Goal: Information Seeking & Learning: Learn about a topic

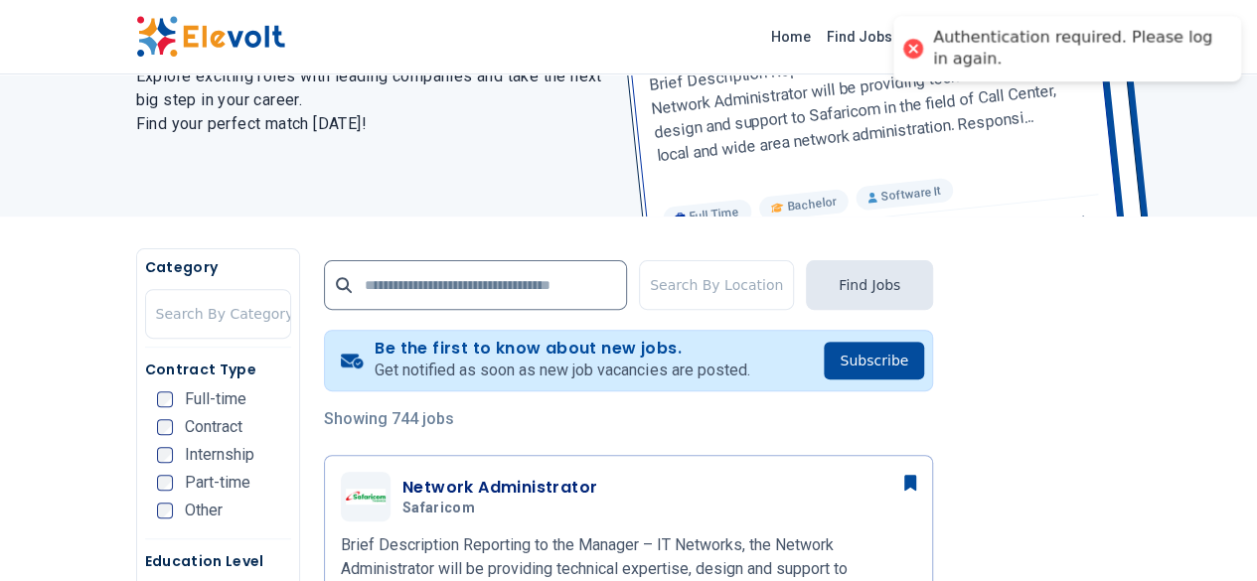
scroll to position [99, 0]
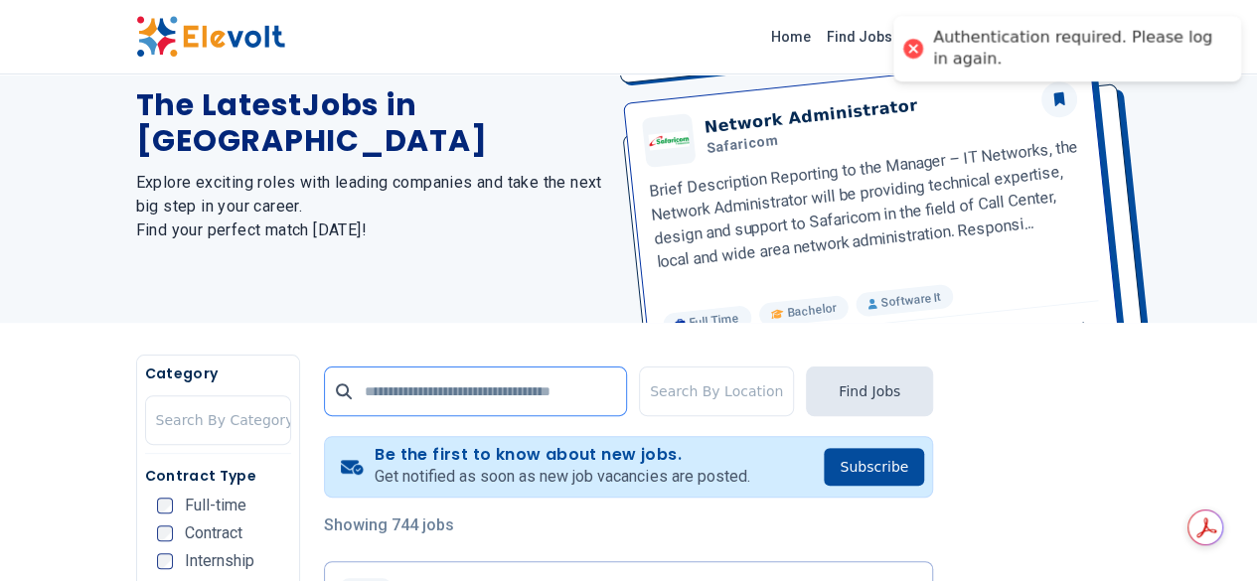
click at [376, 402] on input "text" at bounding box center [475, 392] width 303 height 50
type input "*****"
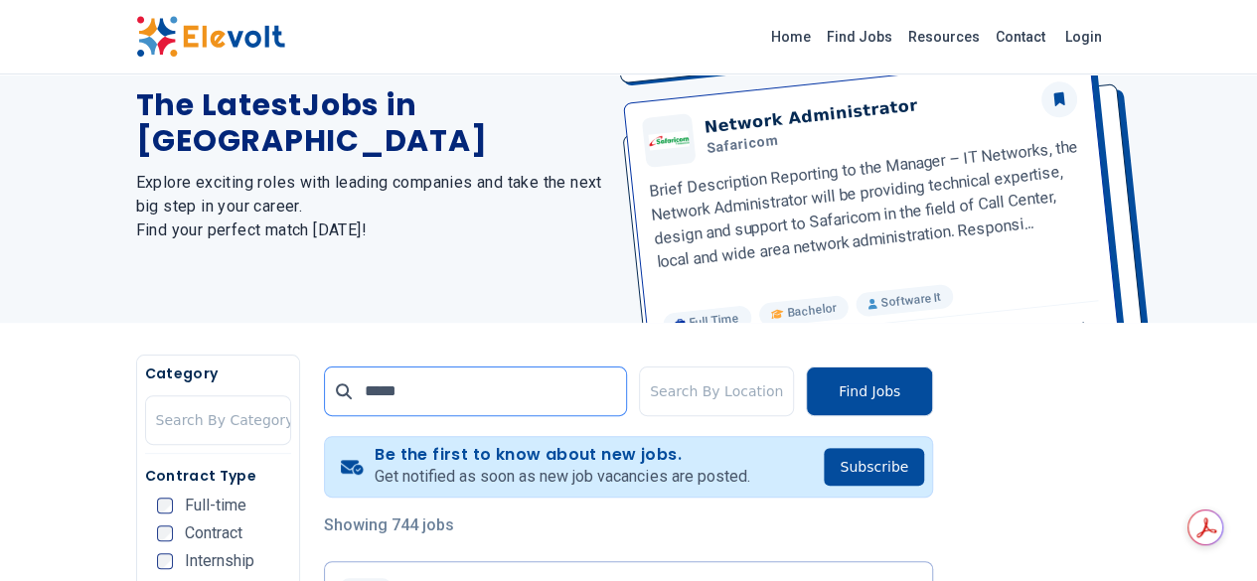
scroll to position [0, 0]
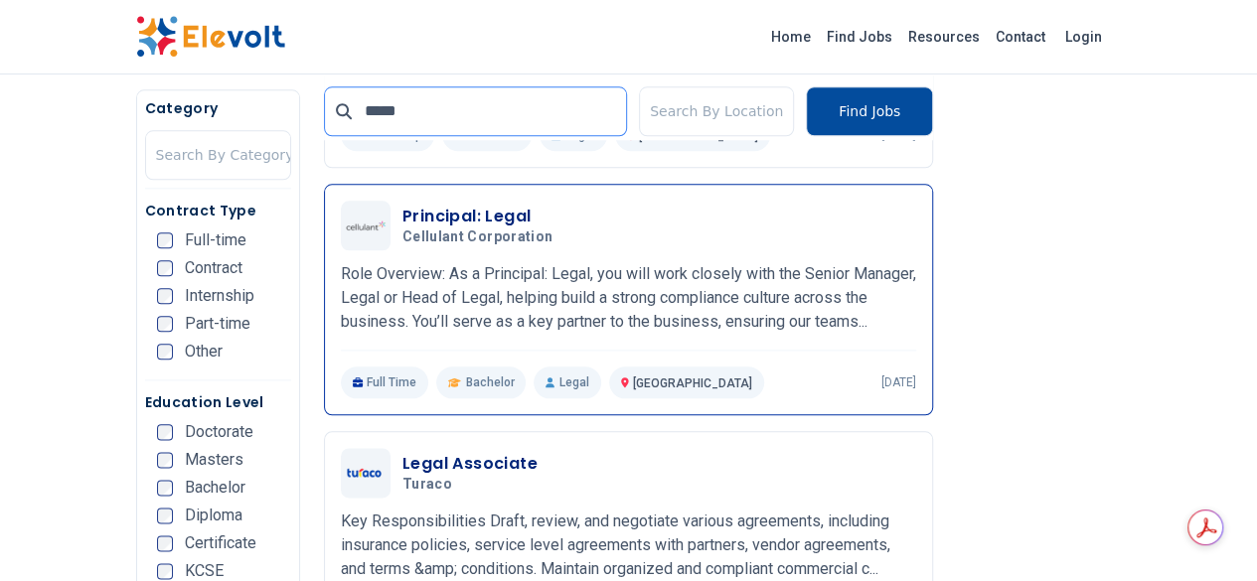
scroll to position [1093, 0]
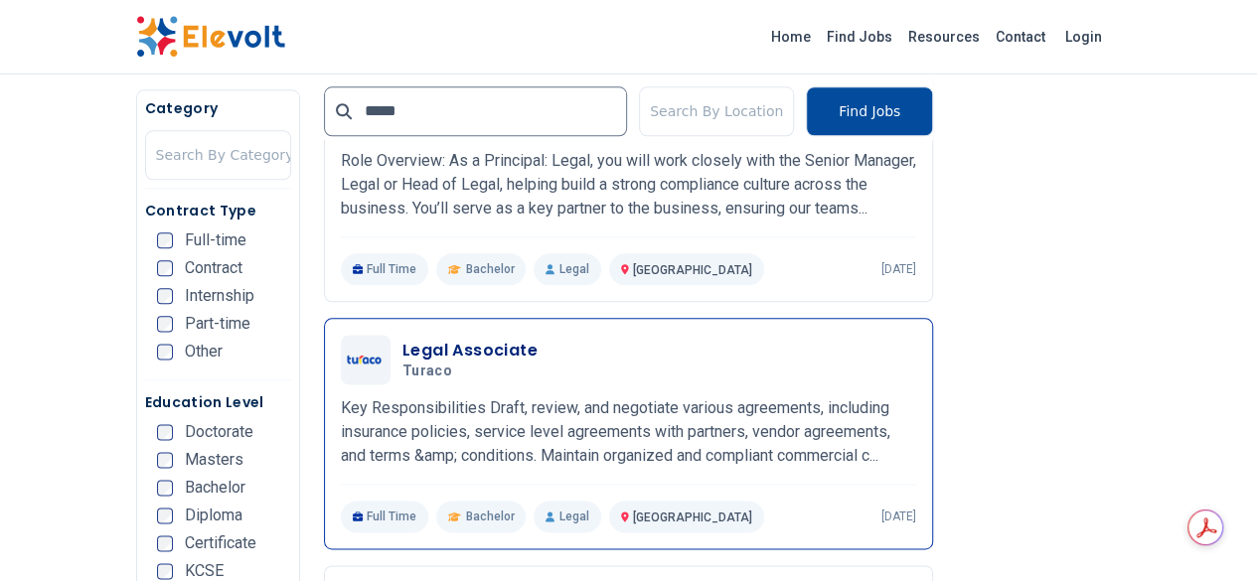
click at [402, 339] on h3 "Legal Associate" at bounding box center [469, 351] width 135 height 24
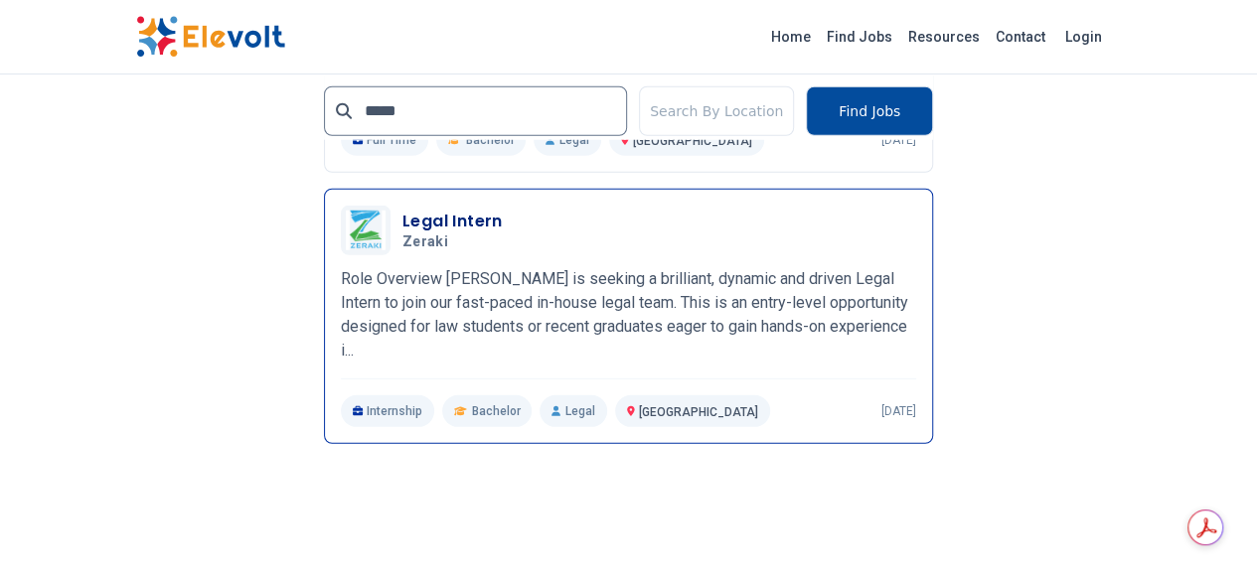
scroll to position [2782, 0]
